Goal: Navigation & Orientation: Understand site structure

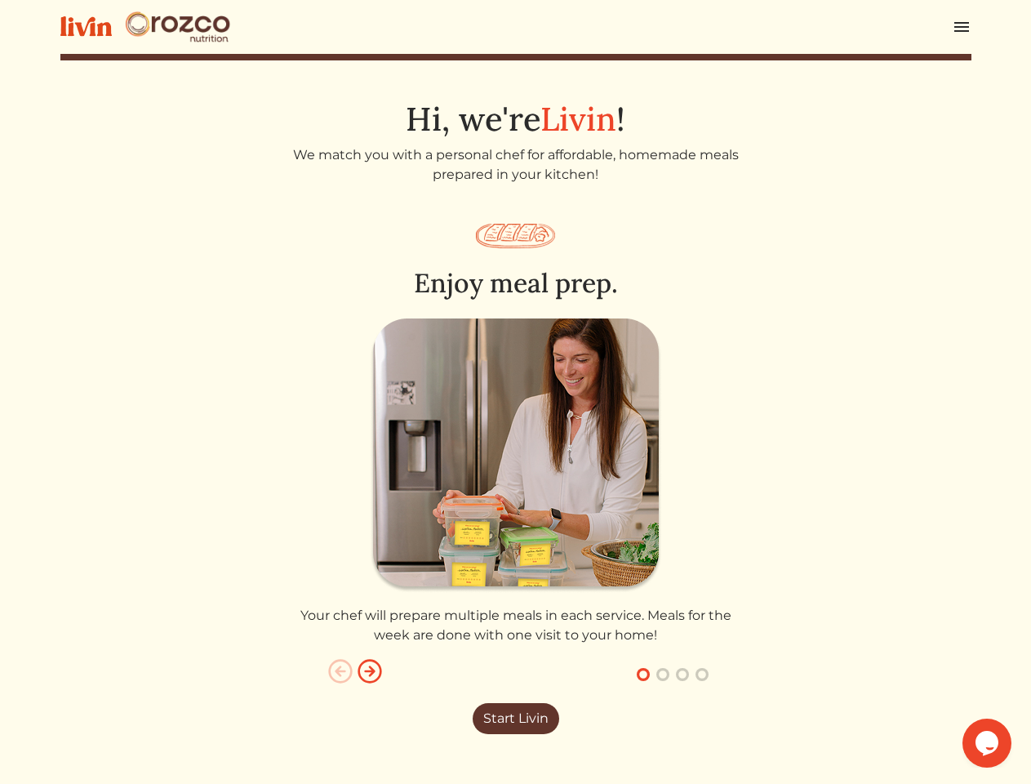
click at [515, 392] on img at bounding box center [516, 455] width 292 height 274
click at [962, 27] on img at bounding box center [962, 27] width 20 height 20
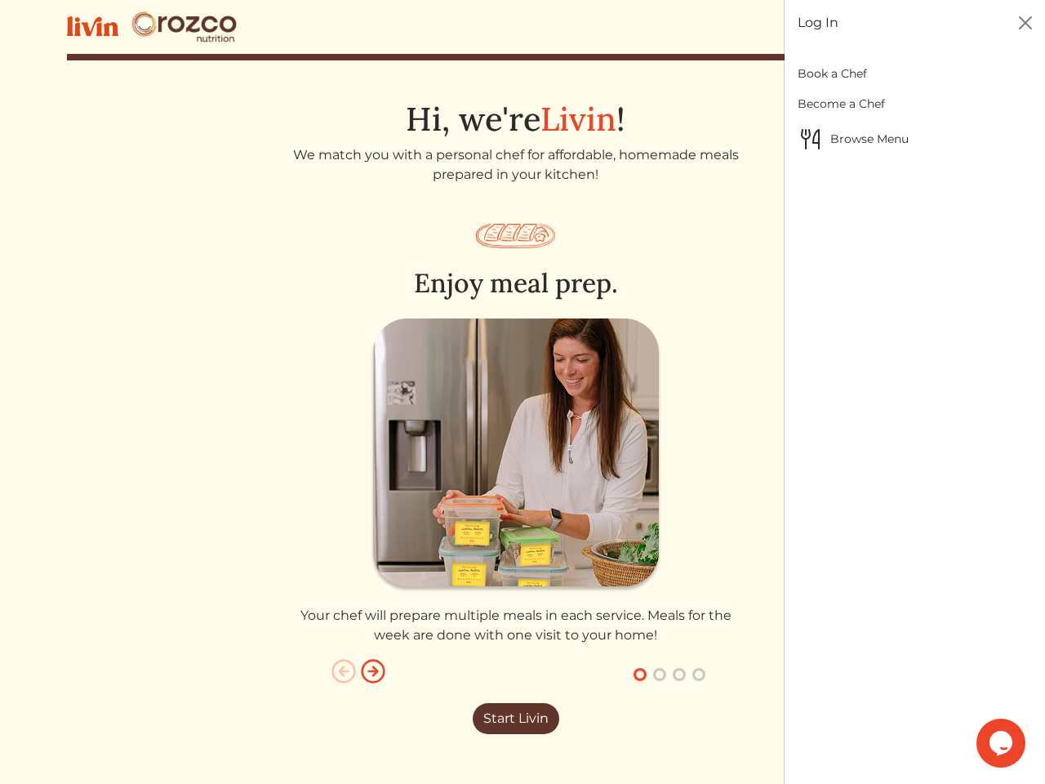
click at [644, 675] on div at bounding box center [522, 392] width 1045 height 784
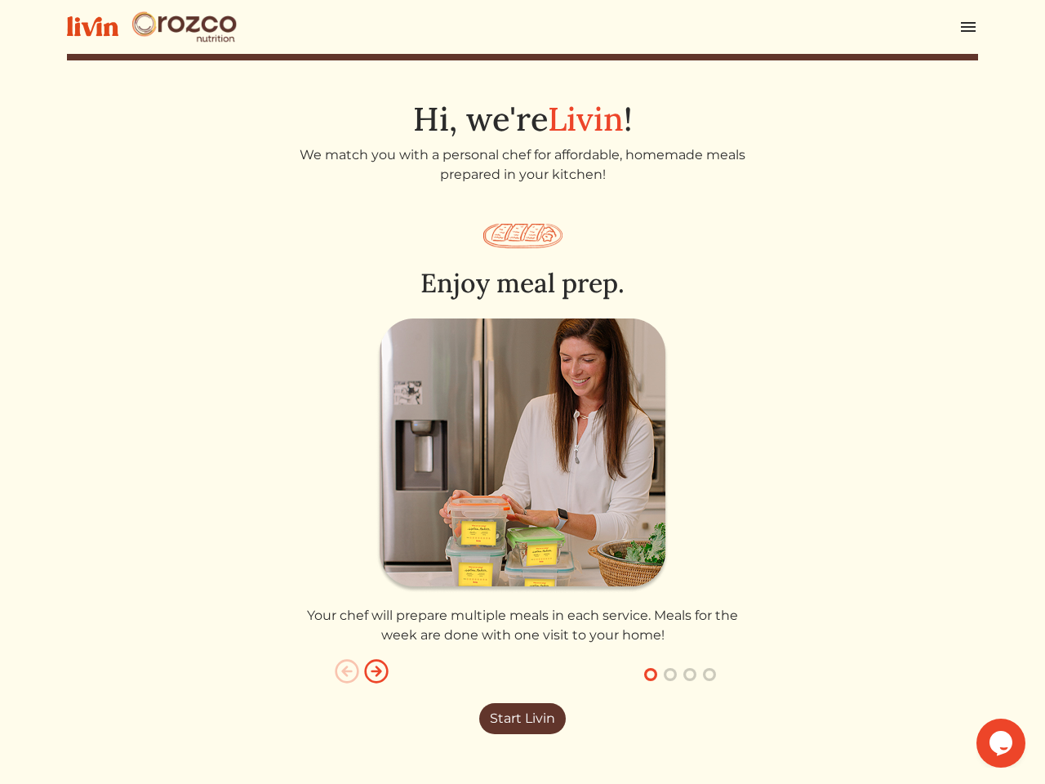
click at [663, 675] on button "button" at bounding box center [671, 675] width 20 height 20
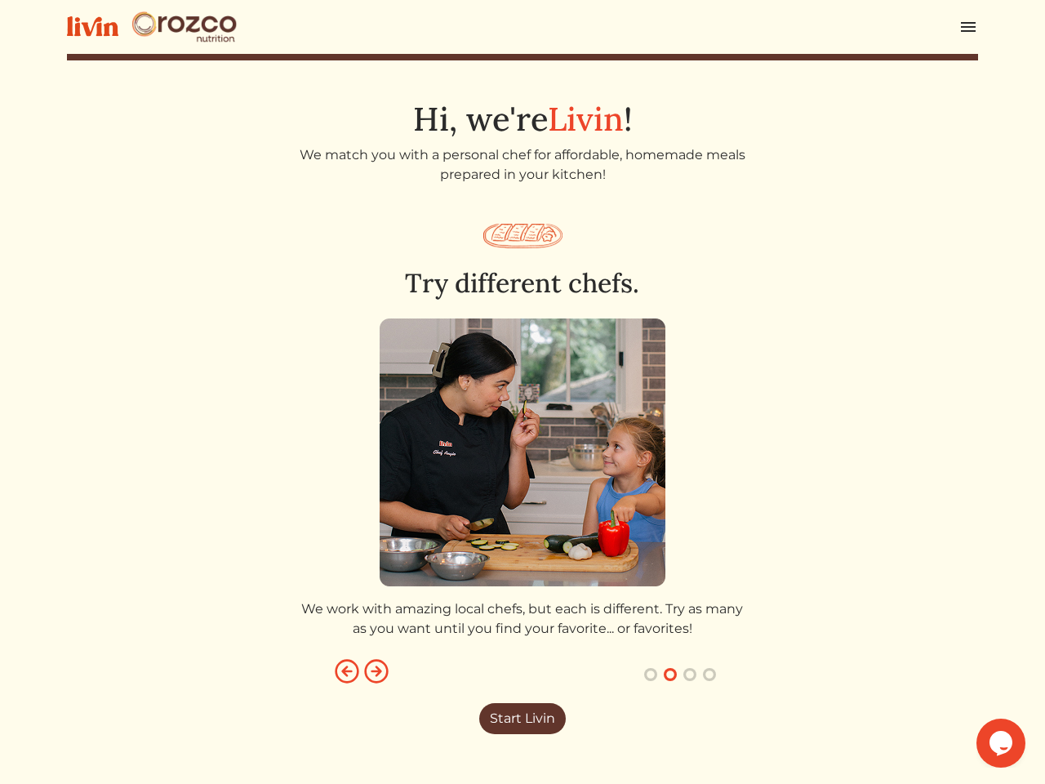
click at [683, 675] on button "button" at bounding box center [690, 675] width 20 height 20
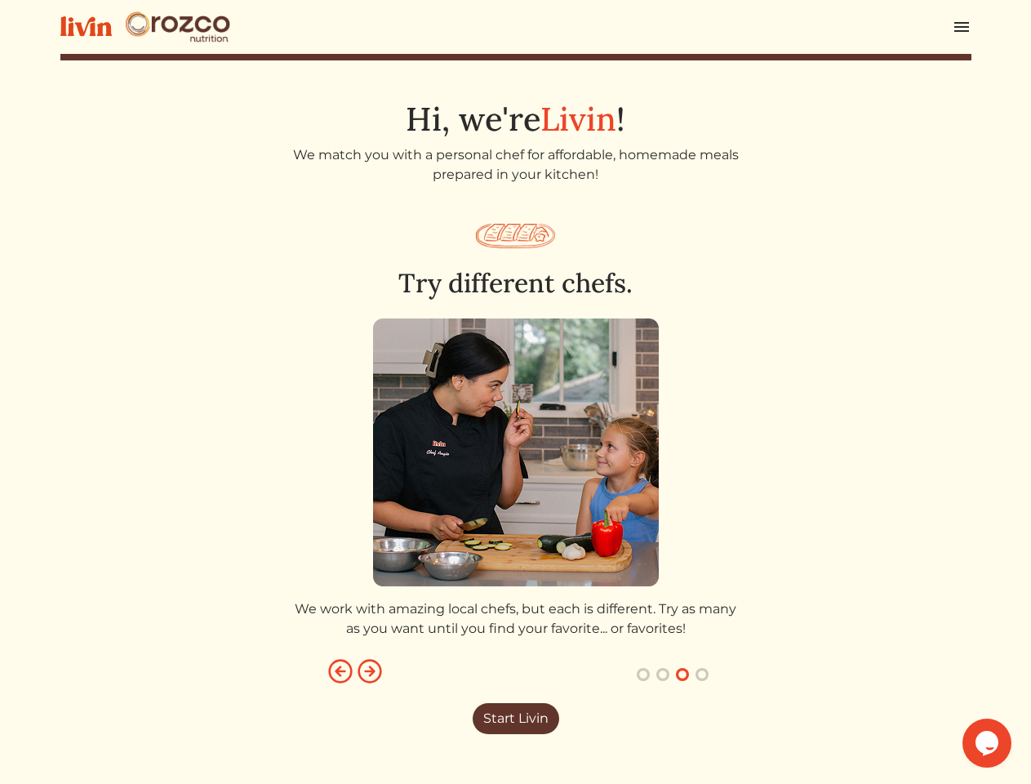
click at [702, 675] on button "button" at bounding box center [703, 675] width 20 height 20
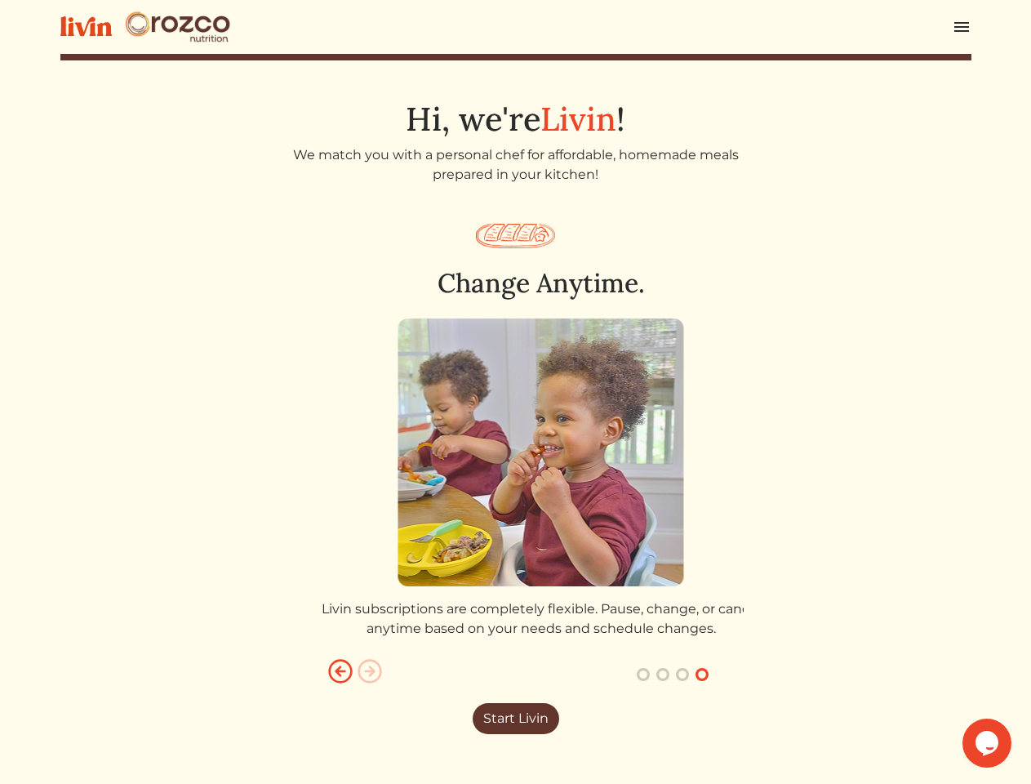
click at [987, 743] on icon "$i18n('chat', 'chat_widget')" at bounding box center [987, 743] width 23 height 24
